Goal: Information Seeking & Learning: Understand process/instructions

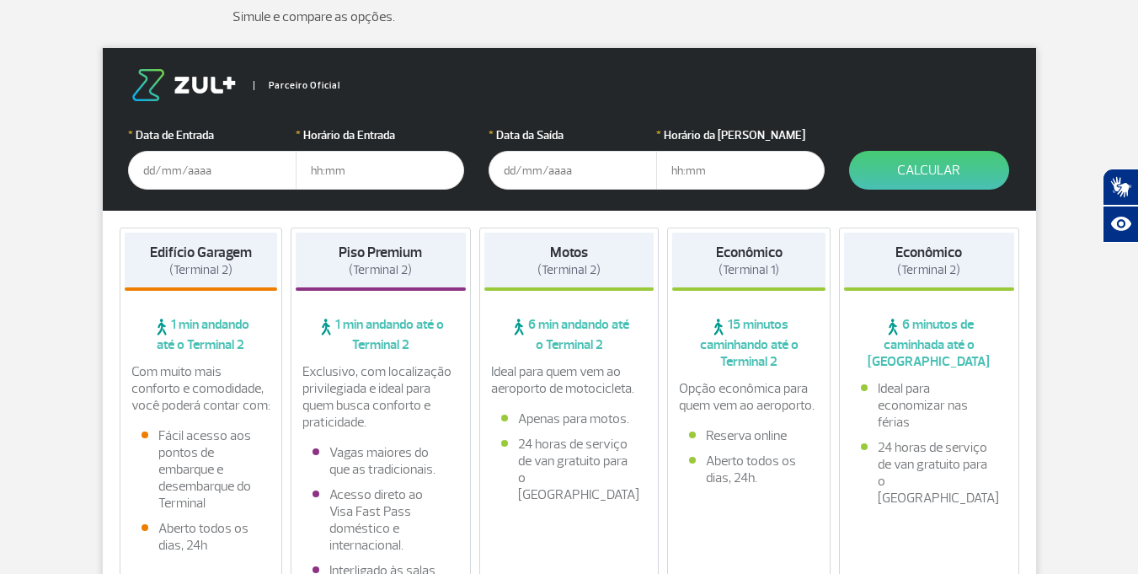
scroll to position [253, 0]
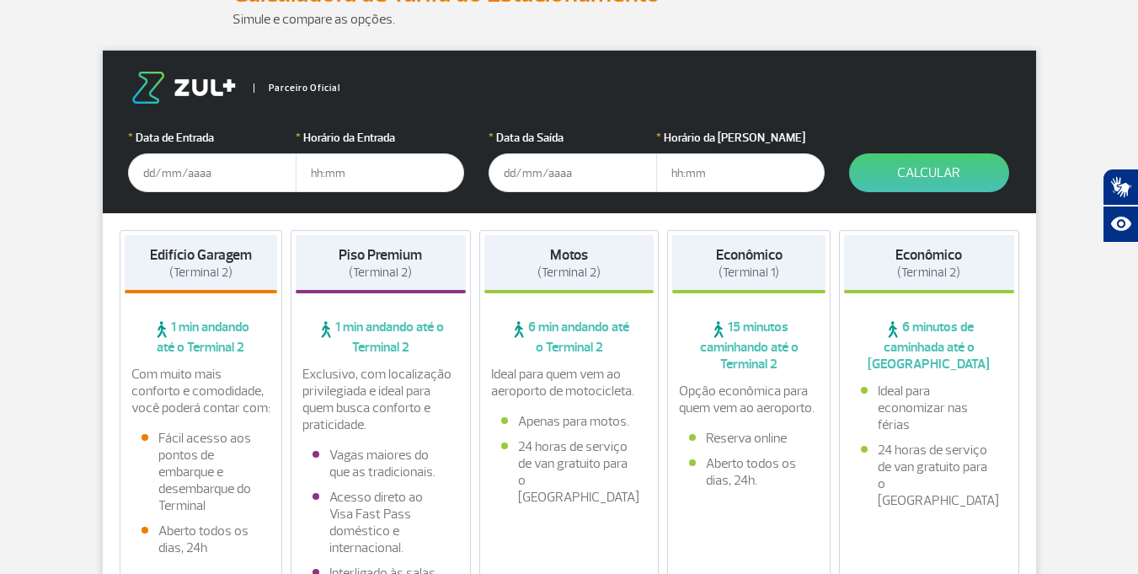
click at [203, 190] on input "text" at bounding box center [212, 172] width 168 height 39
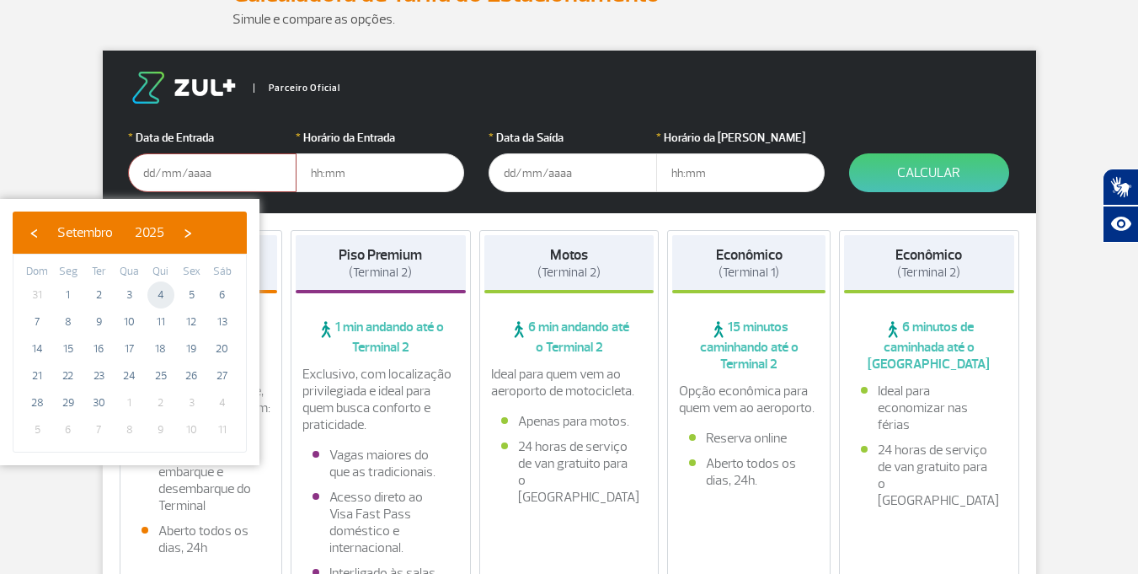
click at [164, 291] on span "4" at bounding box center [160, 294] width 27 height 27
type input "04/09/2025"
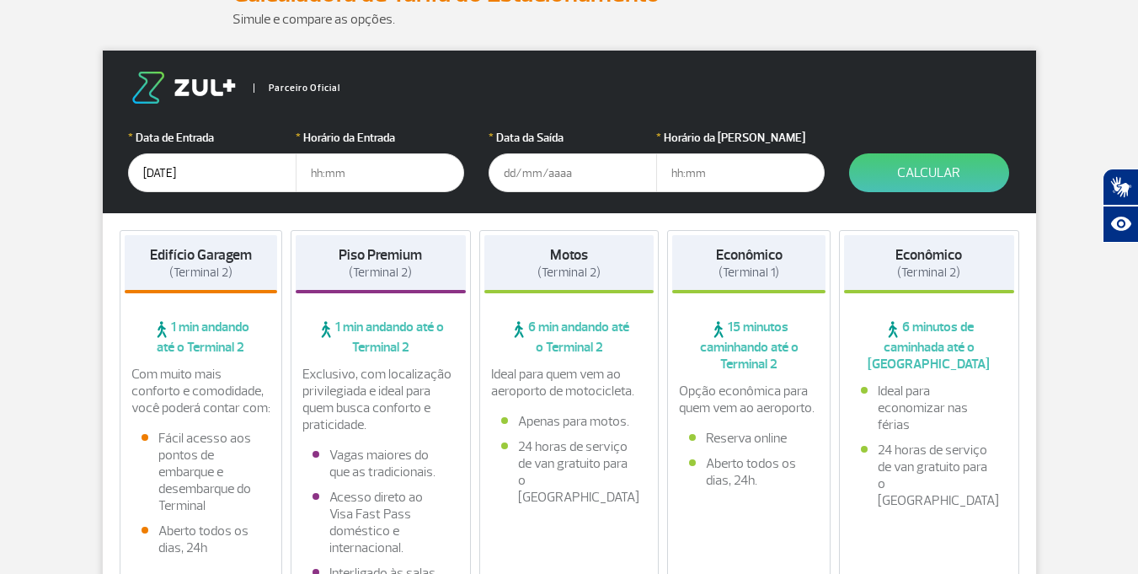
click at [373, 180] on input "text" at bounding box center [380, 172] width 168 height 39
type input "06"
click at [579, 188] on input "text" at bounding box center [572, 172] width 168 height 39
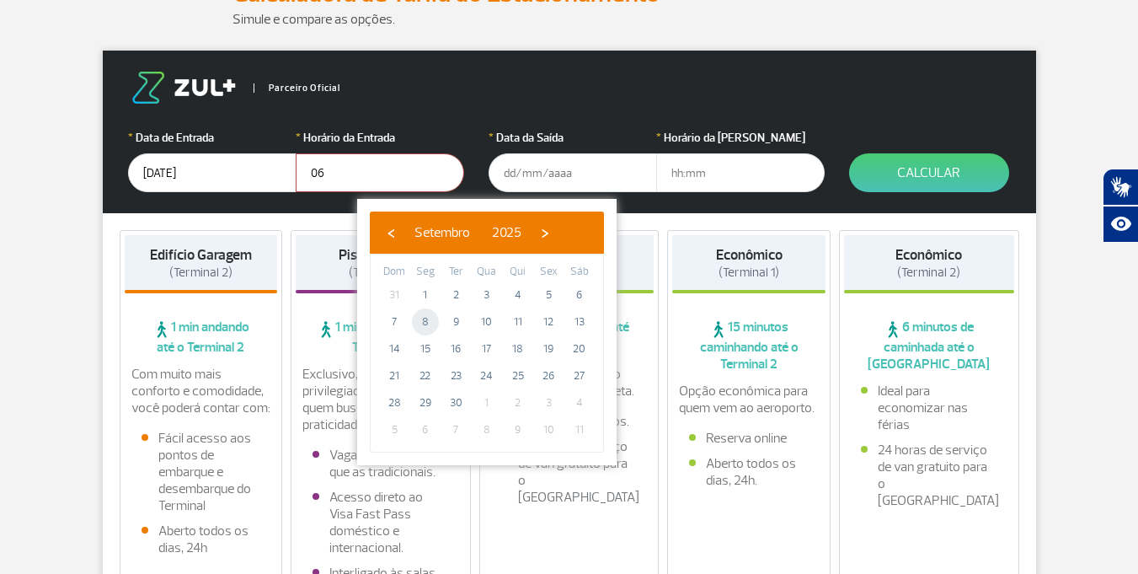
click at [427, 319] on span "8" at bounding box center [425, 321] width 27 height 27
type input "08/09/2025"
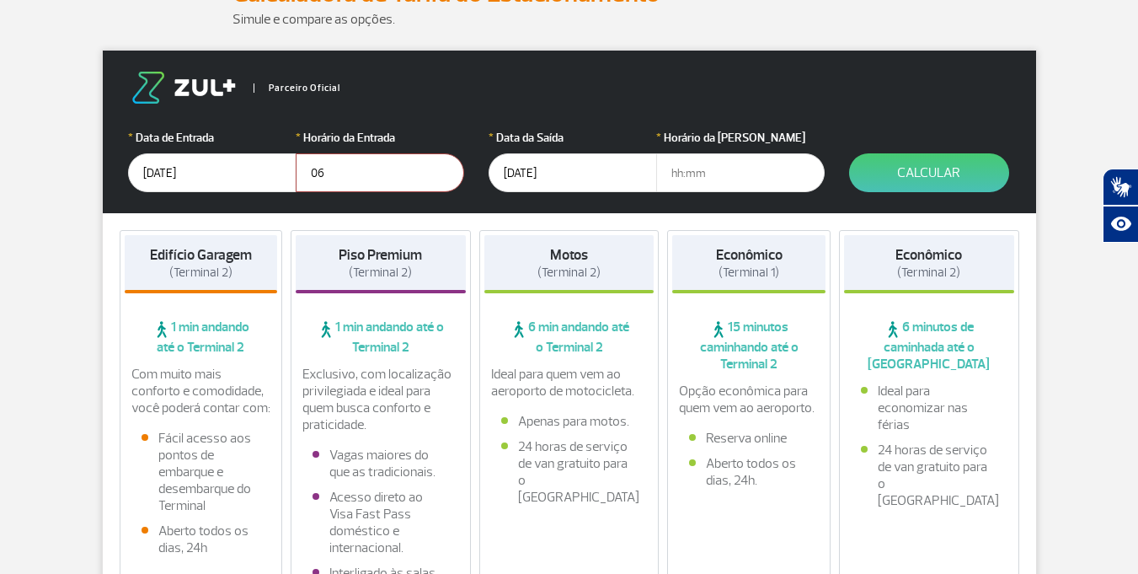
click at [733, 184] on input "text" at bounding box center [740, 172] width 168 height 39
type input "06"
click at [940, 182] on button "Calcular" at bounding box center [929, 172] width 160 height 39
click at [935, 173] on button "Calcular" at bounding box center [929, 172] width 160 height 39
click at [325, 175] on input "06" at bounding box center [380, 172] width 168 height 39
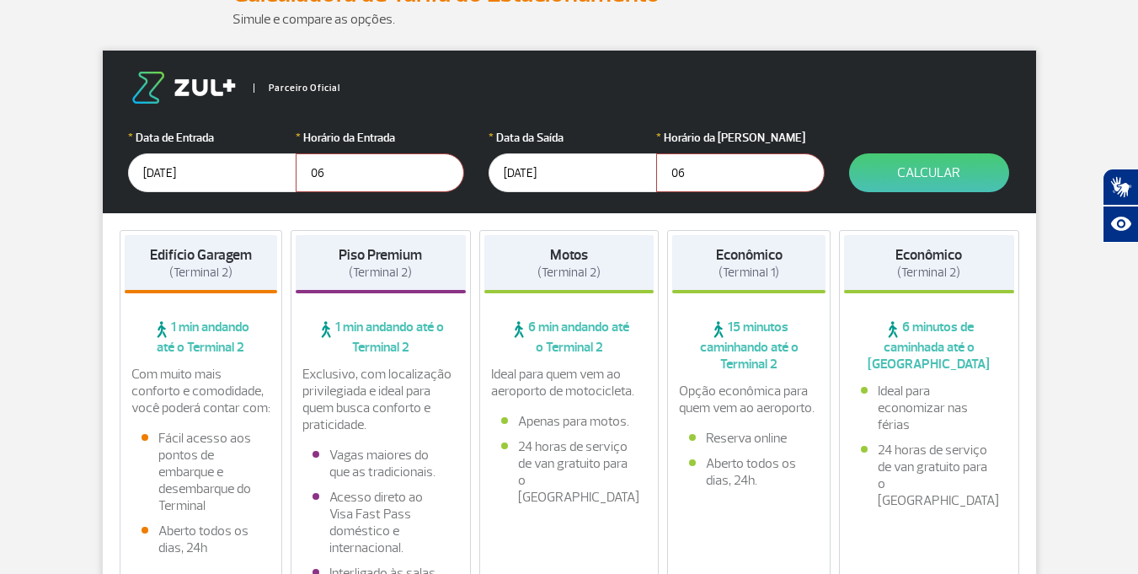
drag, startPoint x: 363, startPoint y: 178, endPoint x: 256, endPoint y: 186, distance: 107.3
click at [256, 186] on div "* Data de Entrada 04/09/2025 * Horário da Entrada 06" at bounding box center [295, 160] width 335 height 63
click at [723, 163] on input "06" at bounding box center [740, 172] width 168 height 39
type input "0"
click at [935, 180] on button "Calcular" at bounding box center [929, 172] width 160 height 39
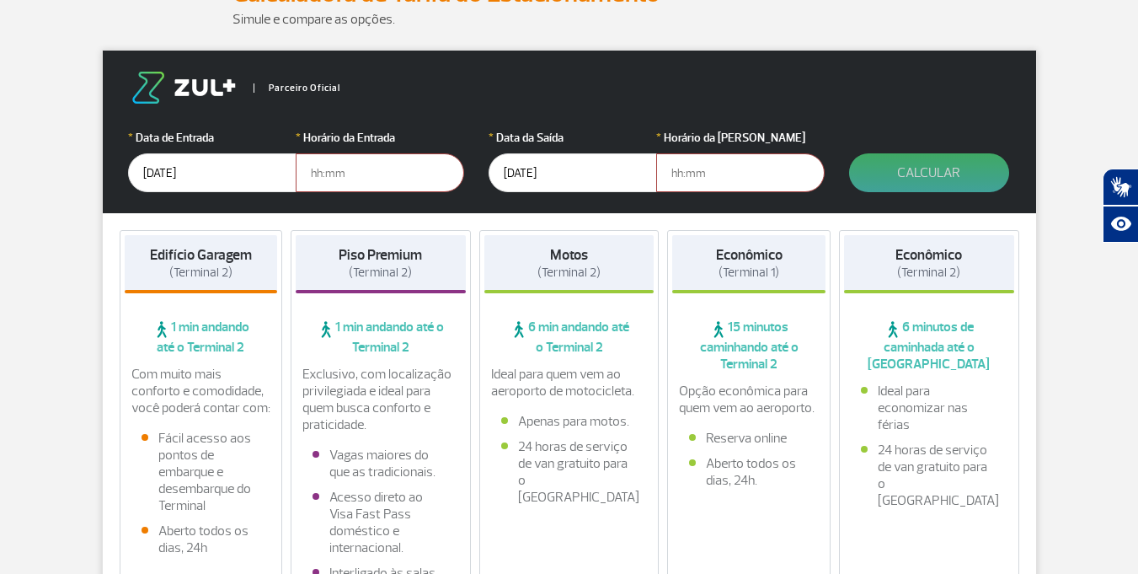
click at [932, 180] on button "Calcular" at bounding box center [929, 172] width 160 height 39
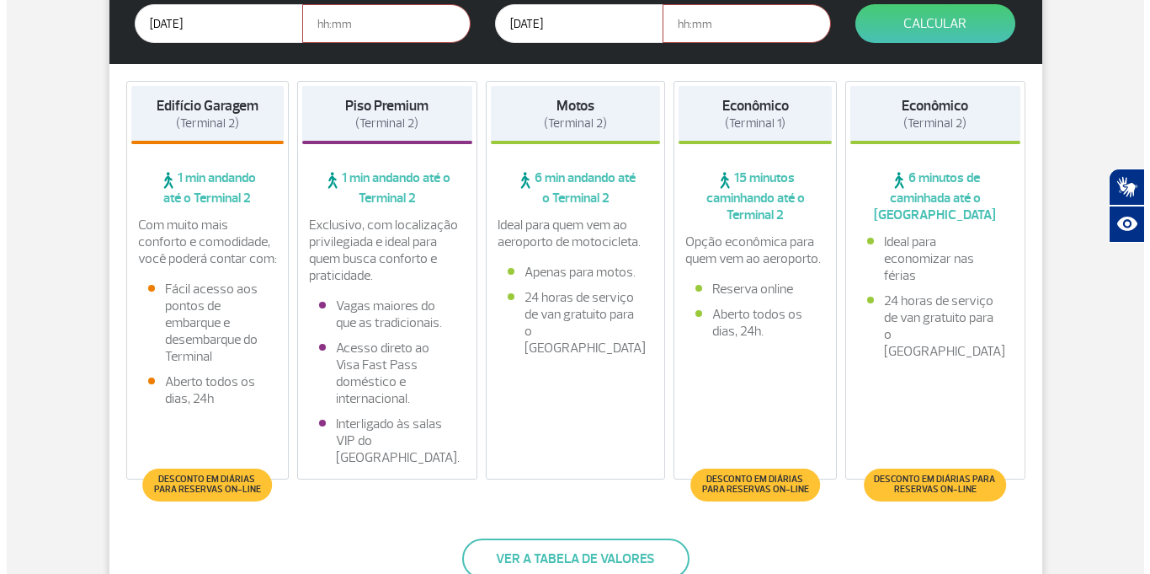
scroll to position [758, 0]
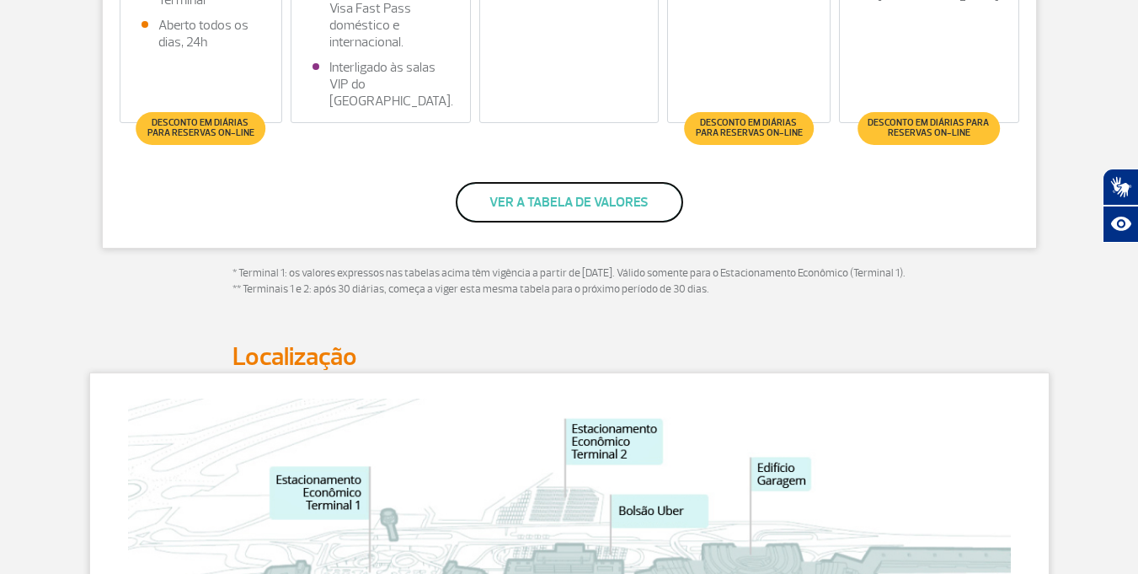
click at [577, 209] on button "Ver a tabela de valores" at bounding box center [569, 202] width 227 height 40
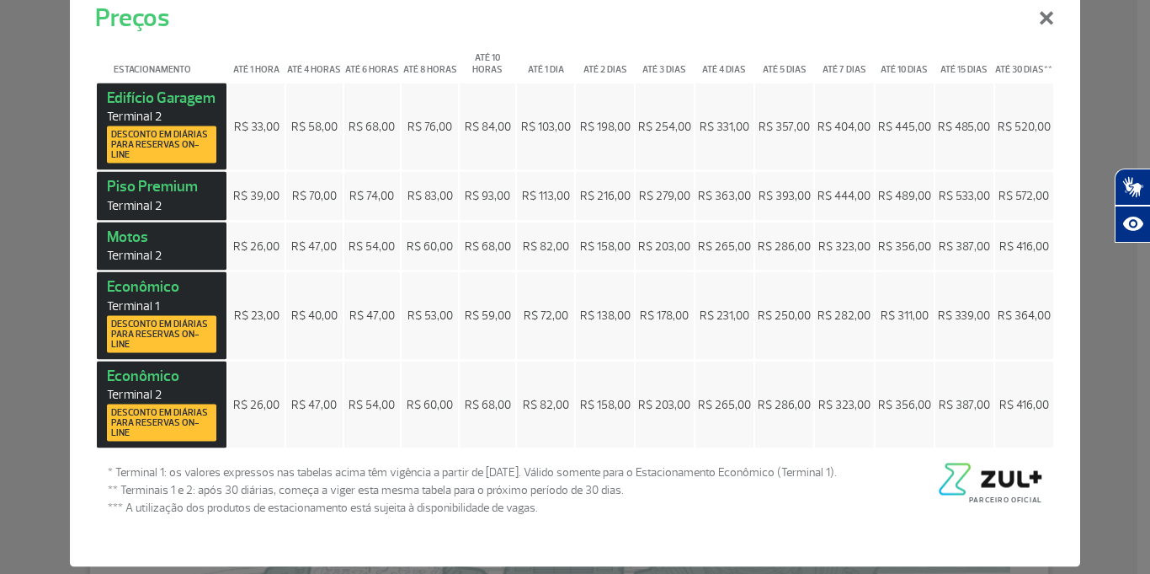
scroll to position [0, 0]
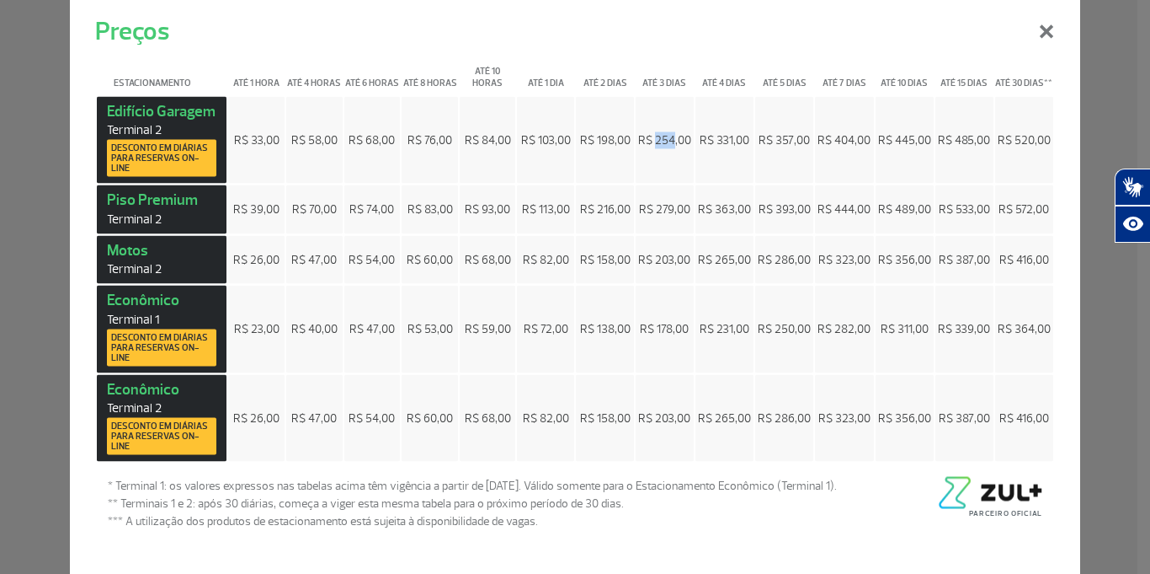
drag, startPoint x: 649, startPoint y: 137, endPoint x: 670, endPoint y: 134, distance: 21.3
click at [670, 134] on span "R$ 254,00" at bounding box center [664, 139] width 53 height 14
click at [732, 531] on div "Estacionamento Até 1 hora Até 4 horas Até 6 horas Até 8 horas Até 10 horas Até …" at bounding box center [575, 315] width 1011 height 531
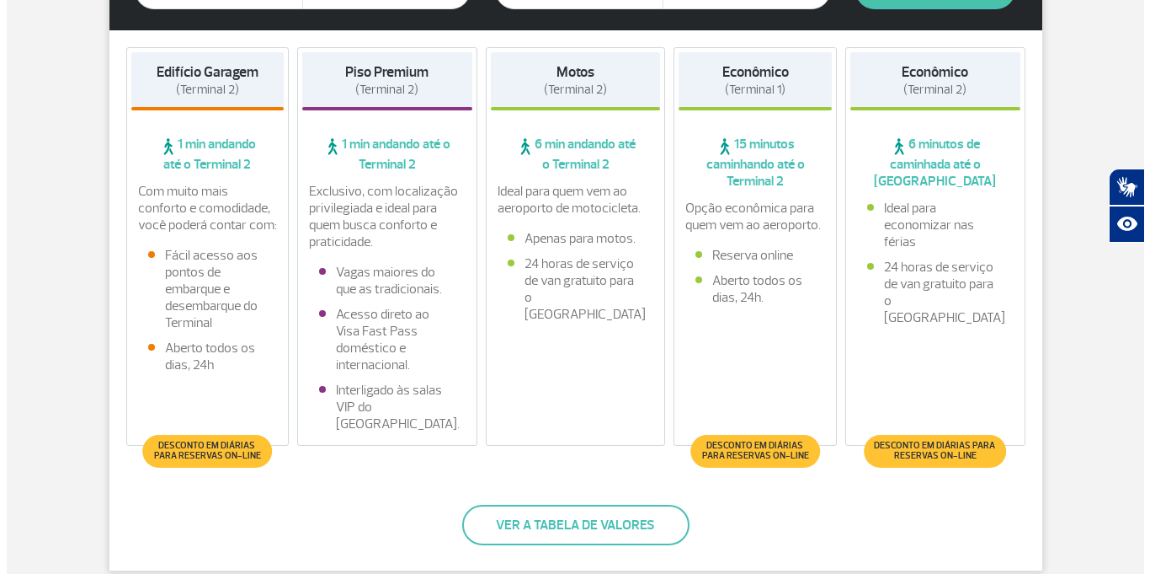
scroll to position [758, 0]
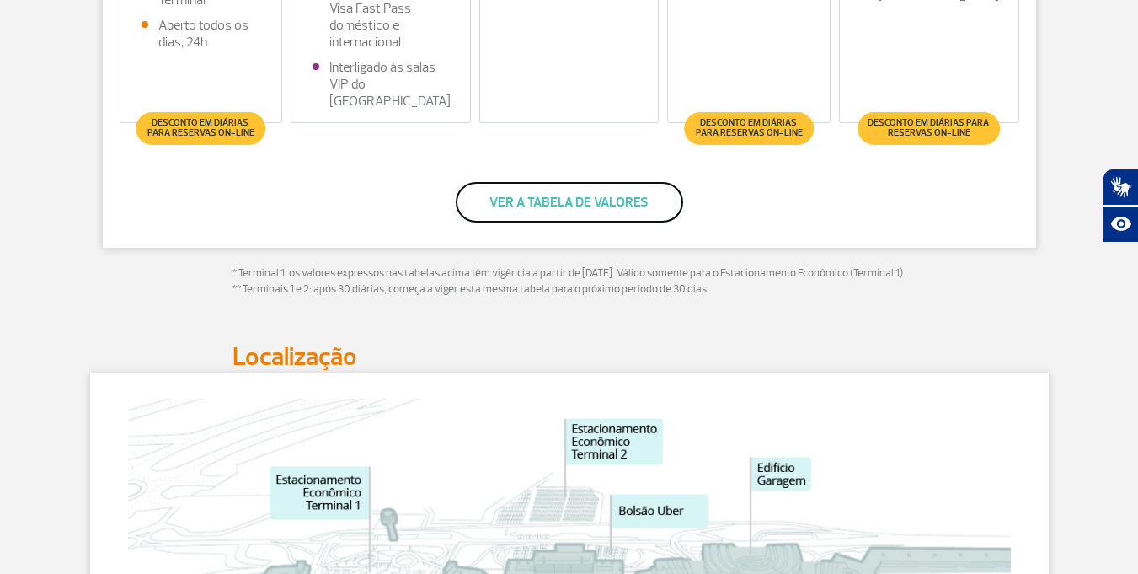
click at [591, 217] on button "Ver a tabela de valores" at bounding box center [569, 202] width 227 height 40
